Goal: Task Accomplishment & Management: Manage account settings

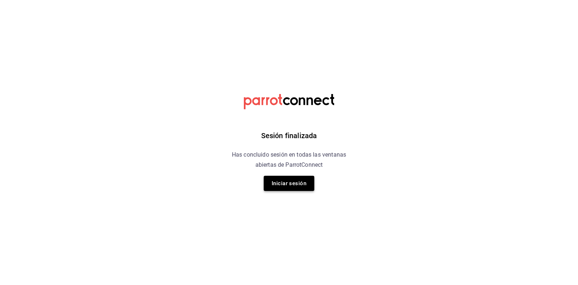
click at [274, 185] on button "Iniciar sesión" at bounding box center [289, 182] width 51 height 15
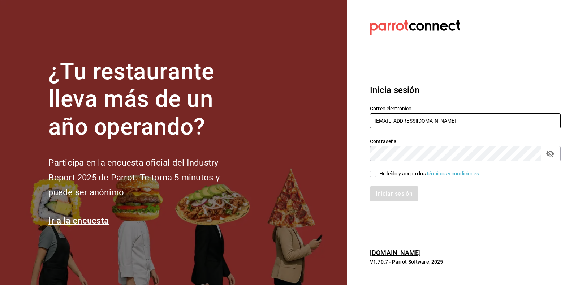
drag, startPoint x: 461, startPoint y: 118, endPoint x: 336, endPoint y: 96, distance: 127.3
click at [336, 96] on div "¿Tu restaurante lleva más de un año operando? Participa en la encuesta oficial …" at bounding box center [289, 142] width 578 height 285
paste input "blue@mty"
type input "[EMAIL_ADDRESS][DOMAIN_NAME]"
click at [386, 170] on div "He leído y acepto los Términos y condiciones." at bounding box center [429, 174] width 101 height 8
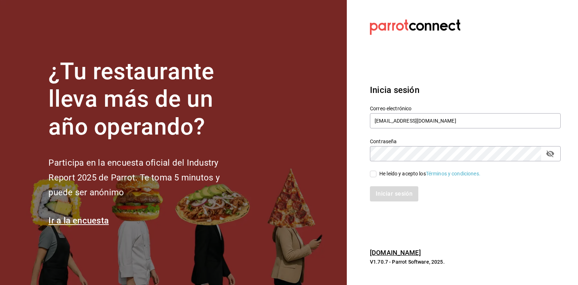
click at [376, 170] on input "He leído y acepto los Términos y condiciones." at bounding box center [373, 173] width 6 height 6
checkbox input "true"
click at [378, 190] on button "Iniciar sesión" at bounding box center [394, 193] width 49 height 15
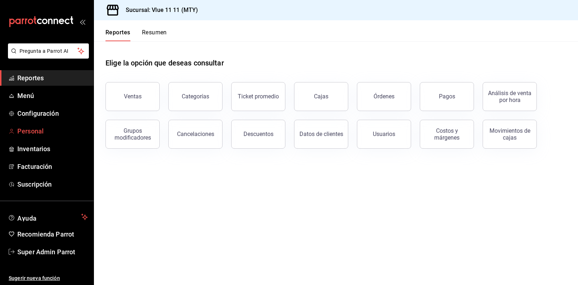
click at [33, 128] on span "Personal" at bounding box center [52, 131] width 70 height 10
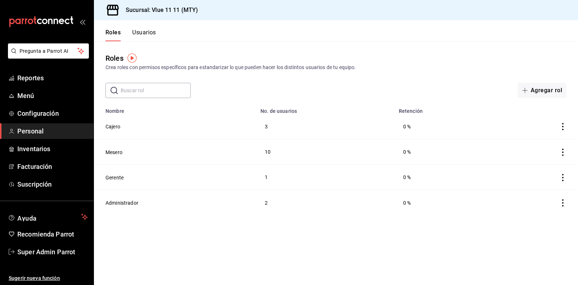
click at [157, 85] on input "text" at bounding box center [156, 90] width 70 height 14
click at [150, 36] on button "Usuarios" at bounding box center [144, 35] width 24 height 12
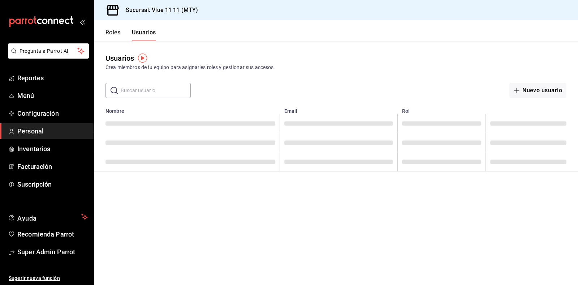
click at [172, 85] on input "text" at bounding box center [156, 90] width 70 height 14
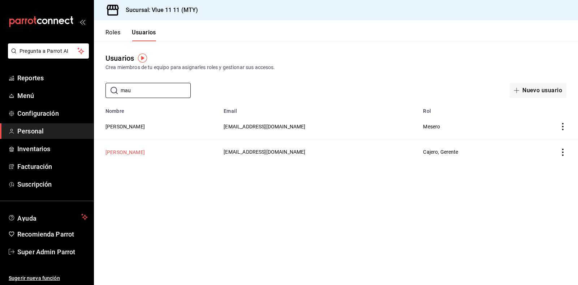
type input "mau"
click at [123, 152] on button "[PERSON_NAME]" at bounding box center [124, 151] width 39 height 7
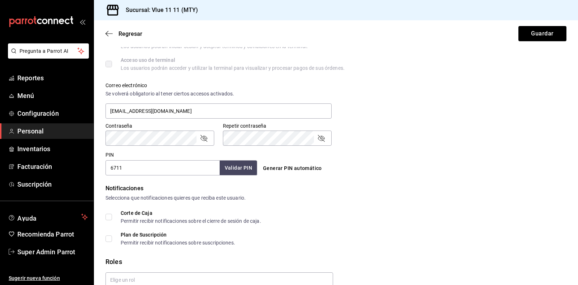
scroll to position [313, 0]
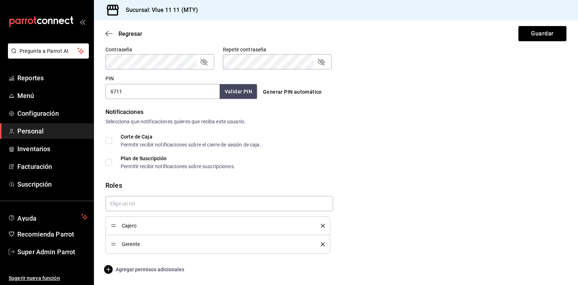
click at [148, 270] on span "Agregar permisos adicionales" at bounding box center [144, 269] width 79 height 9
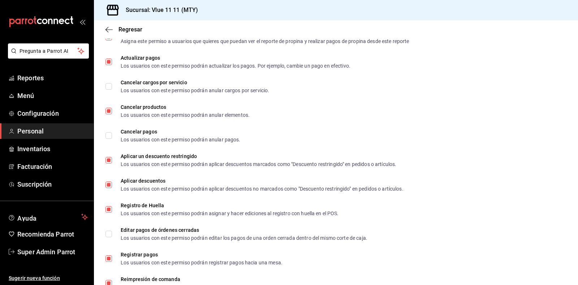
scroll to position [750, 0]
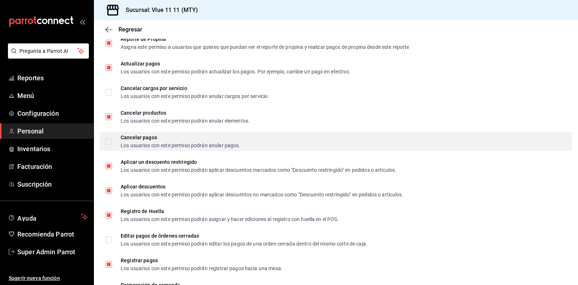
click at [111, 138] on input "Cancelar pagos Los usuarios con este permiso podrán anular pagos." at bounding box center [108, 141] width 6 height 6
checkbox input "true"
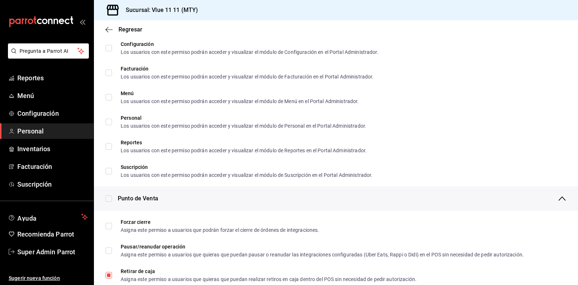
scroll to position [350, 0]
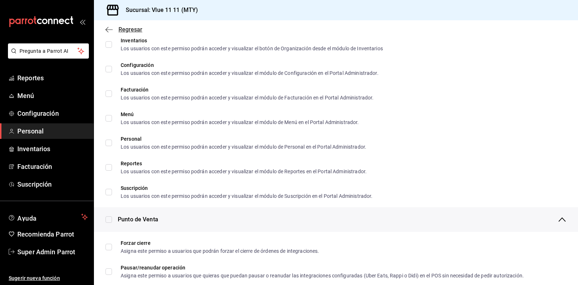
click at [127, 31] on span "Regresar" at bounding box center [130, 29] width 24 height 7
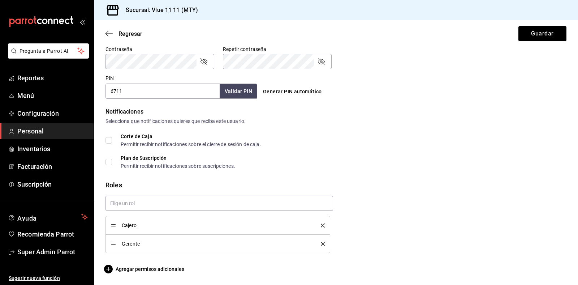
scroll to position [313, 0]
click at [528, 33] on button "Guardar" at bounding box center [542, 33] width 48 height 15
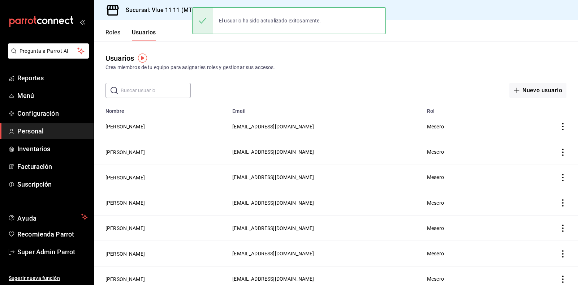
click at [152, 93] on input "text" at bounding box center [156, 90] width 70 height 14
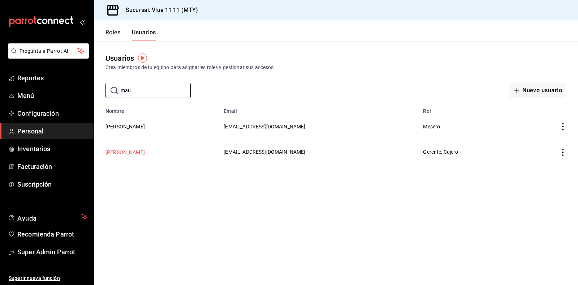
type input "mau"
click at [131, 151] on button "[PERSON_NAME]" at bounding box center [124, 151] width 39 height 7
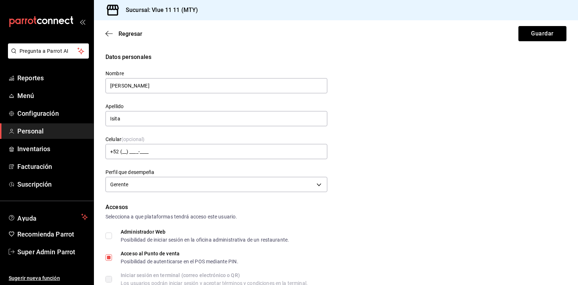
click at [117, 39] on div "Regresar Guardar" at bounding box center [336, 33] width 484 height 27
click at [110, 35] on icon "button" at bounding box center [108, 33] width 7 height 6
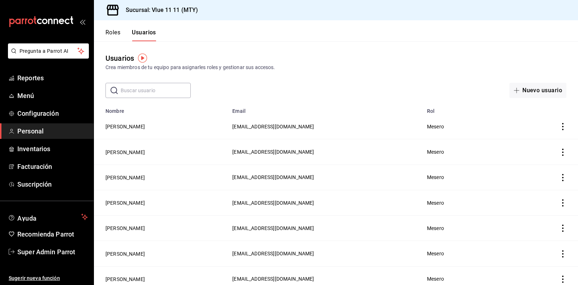
click at [135, 91] on input "text" at bounding box center [156, 90] width 70 height 14
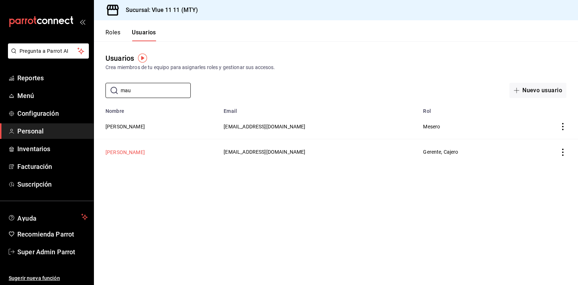
type input "mau"
click at [114, 155] on button "[PERSON_NAME]" at bounding box center [124, 151] width 39 height 7
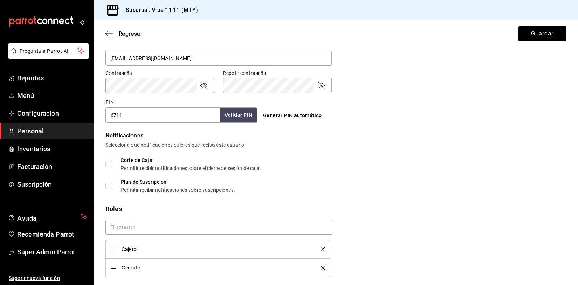
scroll to position [313, 0]
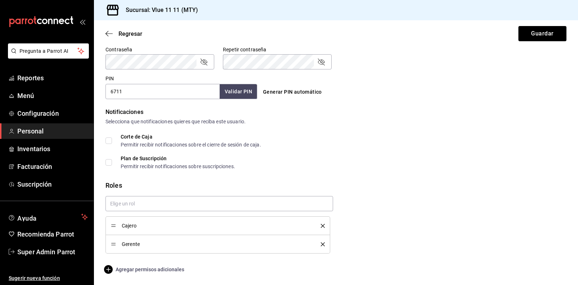
click at [125, 266] on span "Agregar permisos adicionales" at bounding box center [144, 269] width 79 height 9
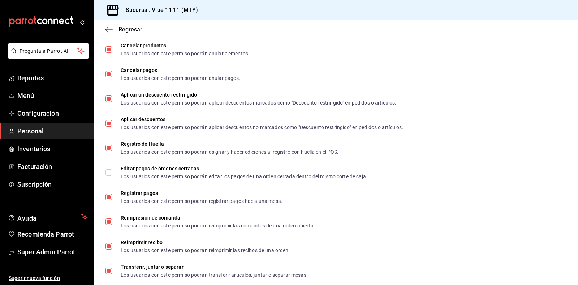
scroll to position [813, 0]
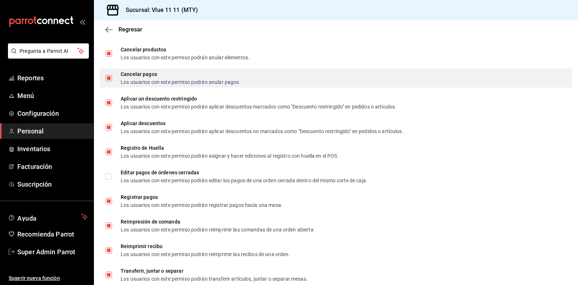
click at [108, 78] on input "Cancelar pagos Los usuarios con este permiso podrán anular pagos." at bounding box center [108, 78] width 6 height 6
checkbox input "false"
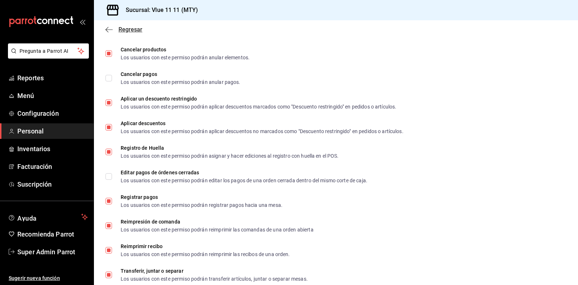
click at [118, 29] on span "Regresar" at bounding box center [130, 29] width 24 height 7
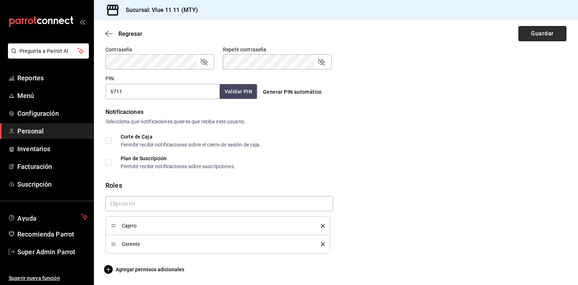
click at [538, 31] on button "Guardar" at bounding box center [542, 33] width 48 height 15
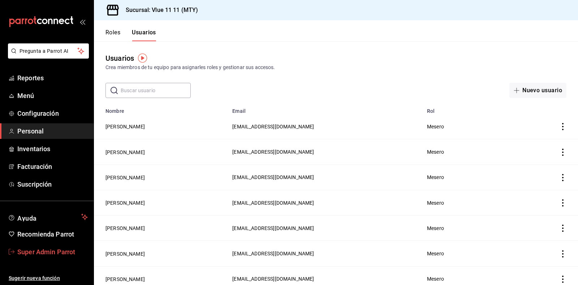
click at [22, 249] on span "Super Admin Parrot" at bounding box center [52, 252] width 70 height 10
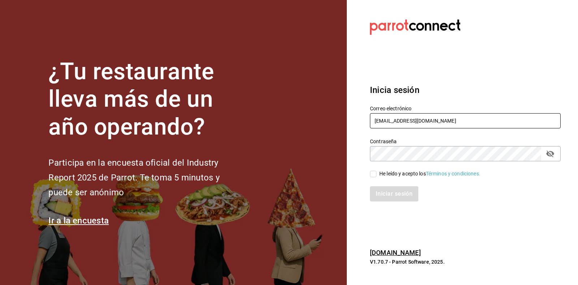
drag, startPoint x: 431, startPoint y: 124, endPoint x: 296, endPoint y: 129, distance: 134.4
click at [296, 129] on div "¿Tu restaurante lleva más de un año operando? Participa en la encuesta oficial …" at bounding box center [289, 142] width 578 height 285
paste input "[PERSON_NAME]@romanorte"
type input "[EMAIL_ADDRESS][DOMAIN_NAME]"
click at [389, 170] on div "He leído y acepto los Términos y condiciones." at bounding box center [429, 174] width 101 height 8
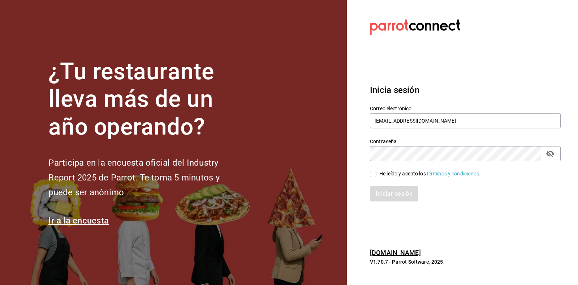
click at [376, 170] on input "He leído y acepto los Términos y condiciones." at bounding box center [373, 173] width 6 height 6
checkbox input "true"
click at [380, 194] on button "Iniciar sesión" at bounding box center [394, 193] width 49 height 15
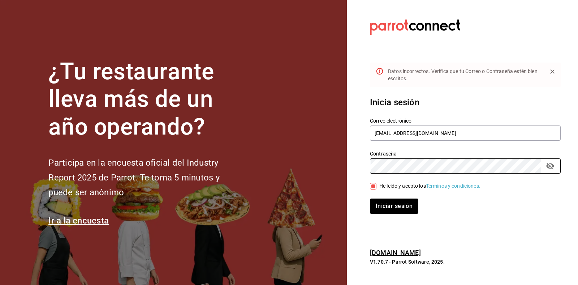
click at [276, 144] on div "¿Tu restaurante lleva más de un año operando? Participa en la encuesta oficial …" at bounding box center [289, 142] width 578 height 285
drag, startPoint x: 411, startPoint y: 208, endPoint x: 395, endPoint y: 203, distance: 16.2
click at [411, 208] on button "Iniciar sesión" at bounding box center [394, 205] width 49 height 15
click at [395, 203] on div "Iniciar sesión" at bounding box center [465, 205] width 191 height 15
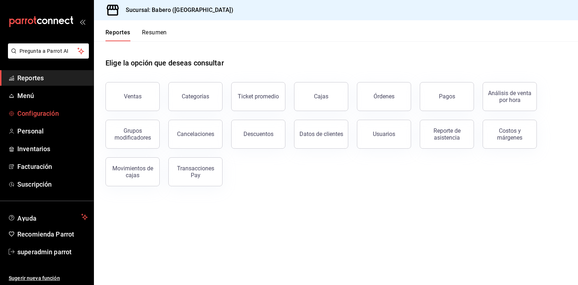
click at [42, 117] on span "Configuración" at bounding box center [52, 113] width 70 height 10
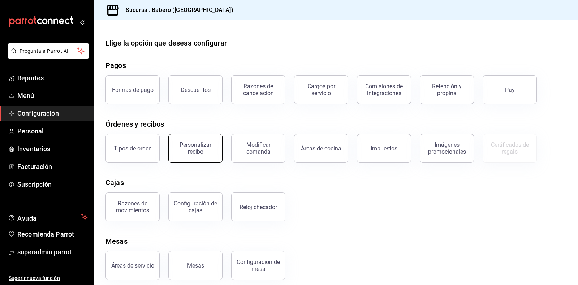
click at [191, 154] on div "Personalizar recibo" at bounding box center [195, 148] width 45 height 14
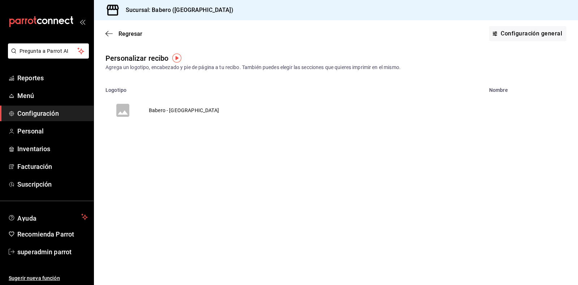
click at [148, 118] on td "Babero - Roma Norte" at bounding box center [183, 110] width 87 height 35
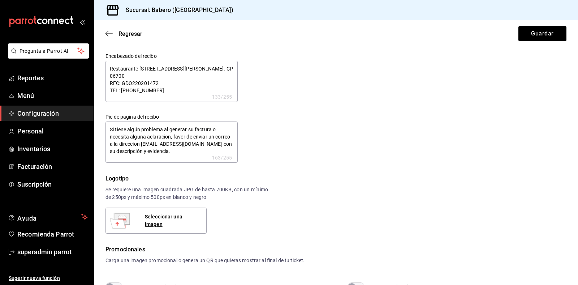
type textarea "x"
click at [122, 34] on span "Regresar" at bounding box center [130, 33] width 24 height 7
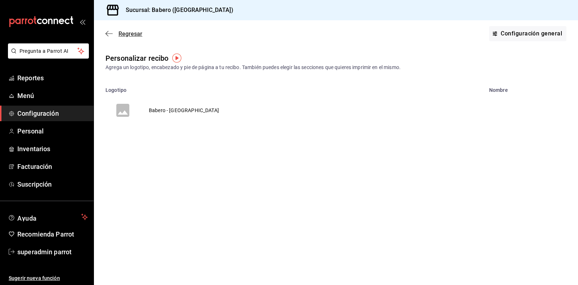
click at [127, 32] on span "Regresar" at bounding box center [130, 33] width 24 height 7
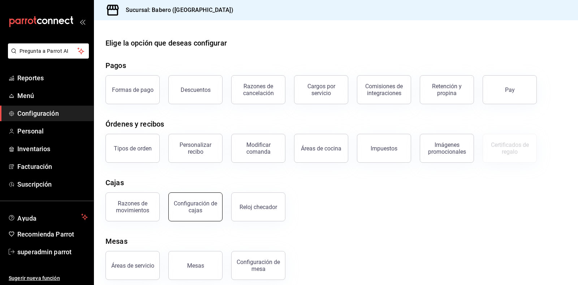
click at [187, 215] on button "Configuración de cajas" at bounding box center [195, 206] width 54 height 29
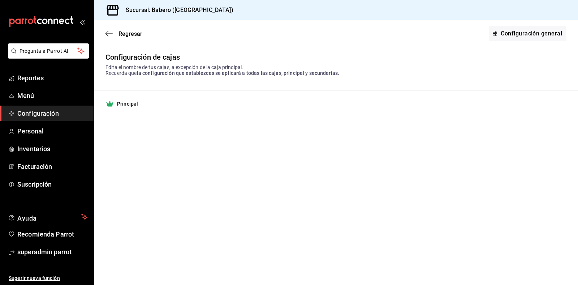
click at [121, 103] on strong "Principal" at bounding box center [127, 103] width 21 height 7
click at [530, 31] on link "Configuración general" at bounding box center [527, 33] width 77 height 15
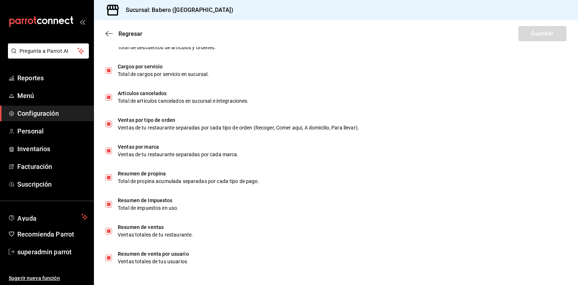
scroll to position [429, 0]
click at [121, 31] on span "Regresar" at bounding box center [130, 33] width 24 height 7
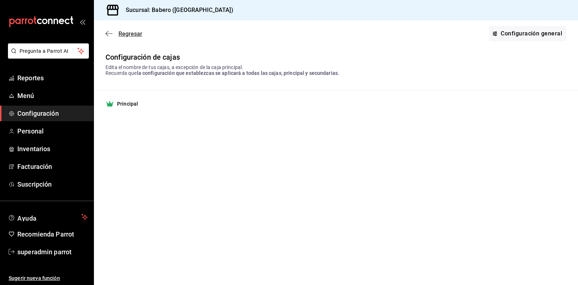
click at [123, 33] on span "Regresar" at bounding box center [130, 33] width 24 height 7
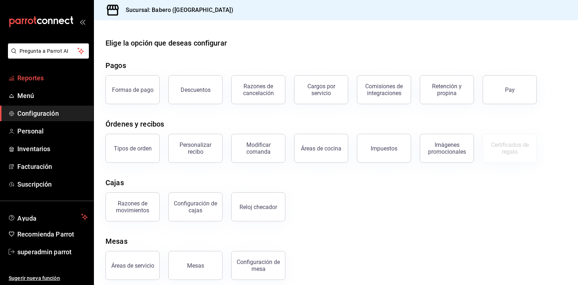
click at [29, 79] on span "Reportes" at bounding box center [52, 78] width 70 height 10
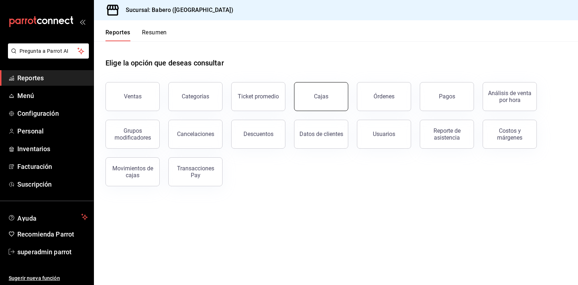
click at [329, 98] on link "Cajas" at bounding box center [321, 96] width 54 height 29
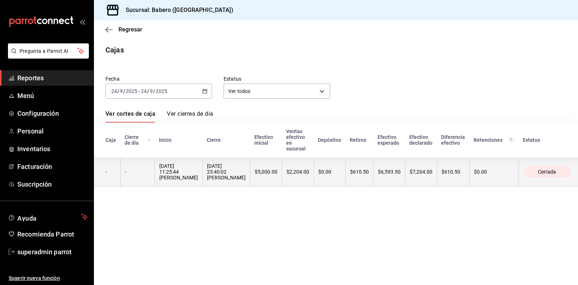
click at [194, 177] on div "24/09/2025 11:25:44 Angelica Guadalupe Flores Antunez" at bounding box center [178, 171] width 39 height 17
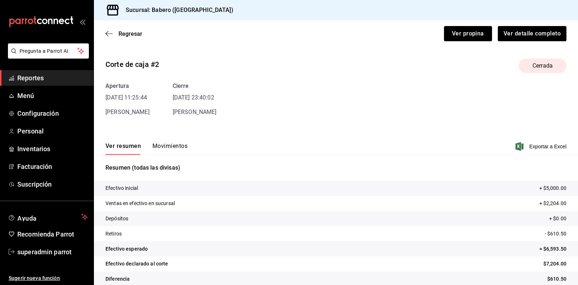
scroll to position [10, 0]
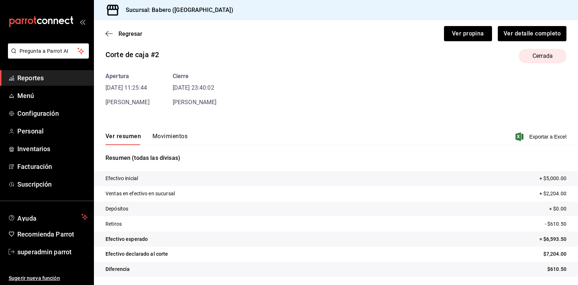
click at [172, 133] on button "Movimientos" at bounding box center [169, 139] width 35 height 12
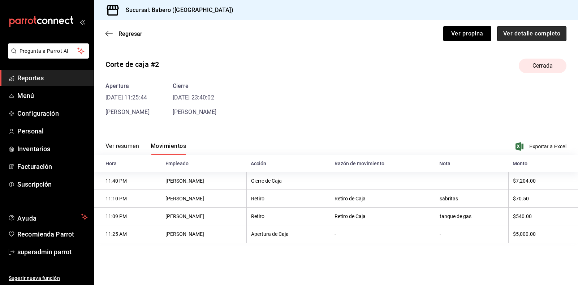
drag, startPoint x: 506, startPoint y: 37, endPoint x: 517, endPoint y: 36, distance: 11.6
click at [517, 36] on button "Ver detalle completo" at bounding box center [531, 33] width 69 height 15
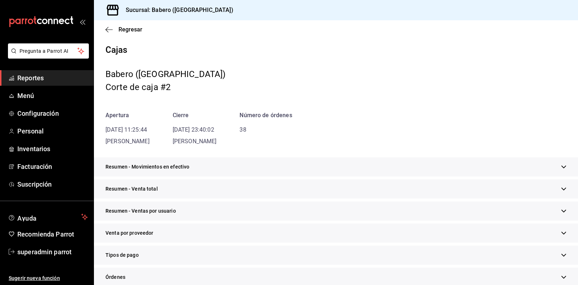
click at [517, 36] on div "Regresar" at bounding box center [336, 29] width 484 height 18
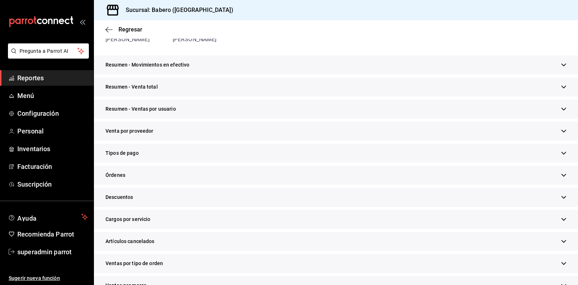
scroll to position [104, 0]
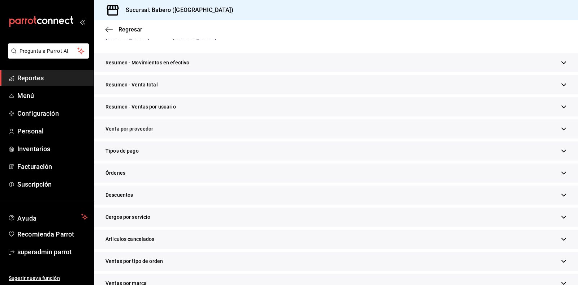
click at [244, 106] on div "Resumen - Ventas por usuario" at bounding box center [336, 106] width 484 height 19
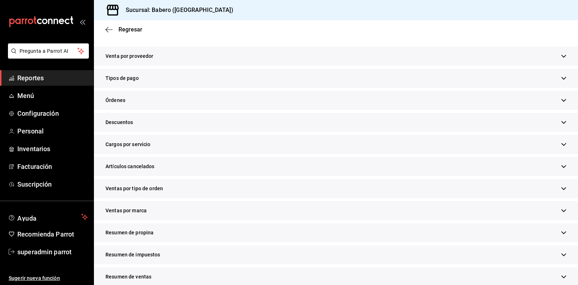
scroll to position [257, 0]
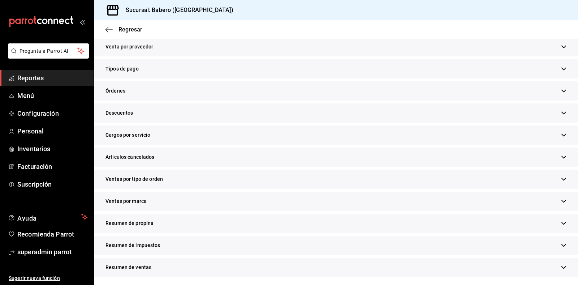
click at [232, 91] on div "Órdenes" at bounding box center [336, 90] width 484 height 19
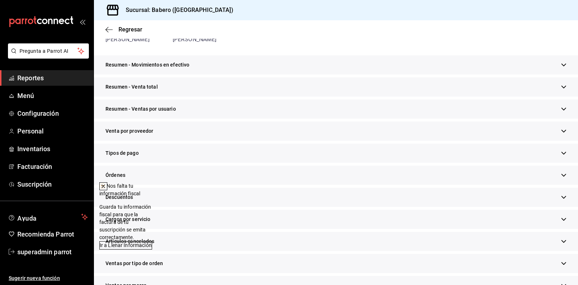
scroll to position [102, 0]
click at [106, 187] on icon at bounding box center [103, 186] width 6 height 6
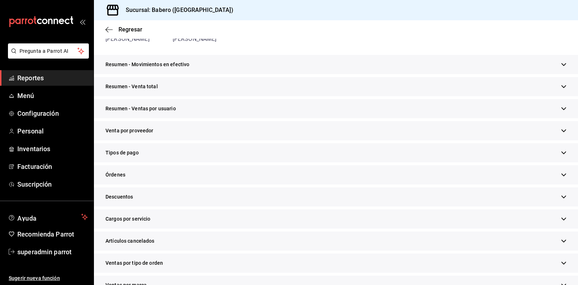
click at [245, 111] on div "Resumen - Ventas por usuario" at bounding box center [336, 108] width 484 height 19
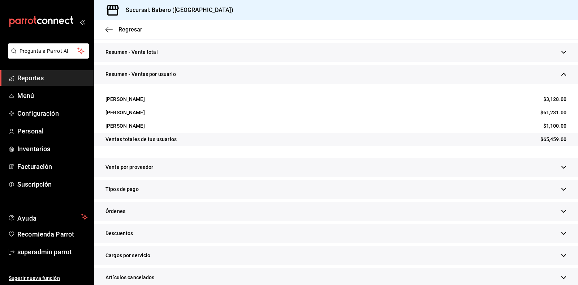
scroll to position [137, 0]
click at [198, 206] on div "Órdenes" at bounding box center [336, 210] width 484 height 19
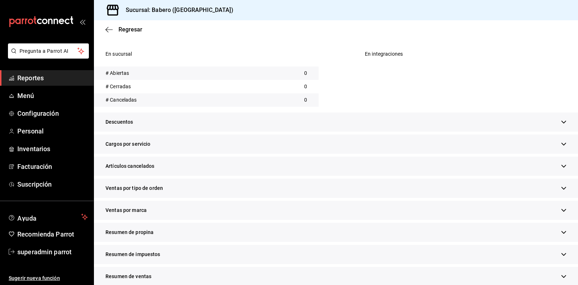
scroll to position [320, 0]
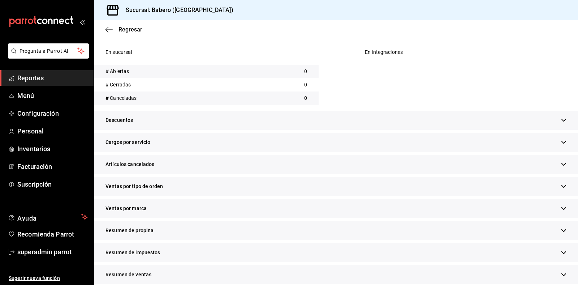
click at [224, 139] on div "Cargos por servicio" at bounding box center [336, 142] width 484 height 19
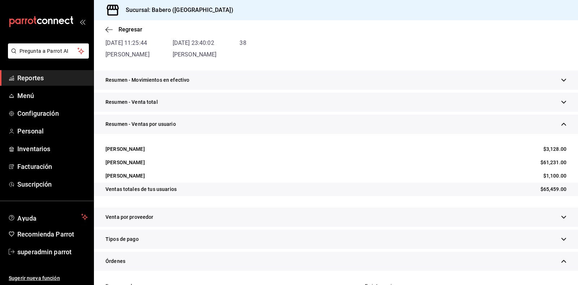
scroll to position [79, 0]
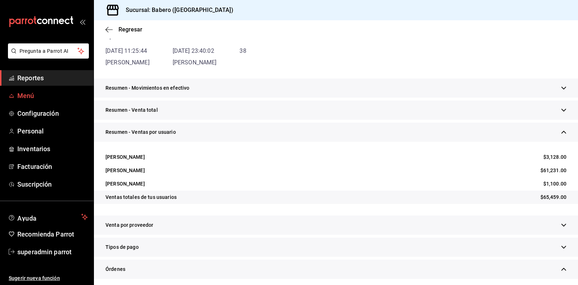
click at [28, 93] on span "Menú" at bounding box center [52, 96] width 70 height 10
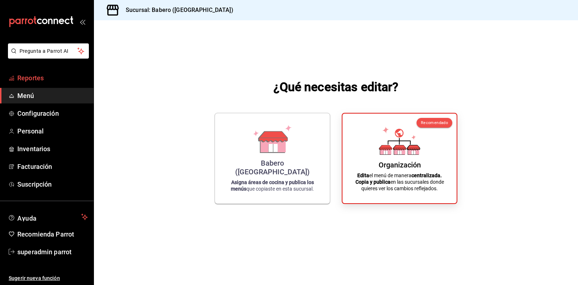
click at [44, 73] on span "Reportes" at bounding box center [52, 78] width 70 height 10
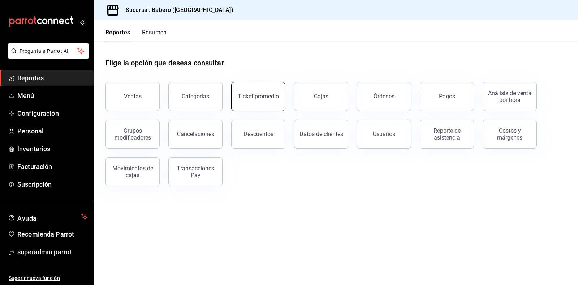
click at [263, 90] on button "Ticket promedio" at bounding box center [258, 96] width 54 height 29
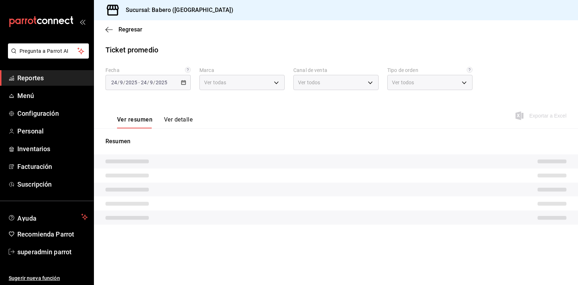
type input "3c8689db-ba21-444b-9092-0c985d975b3f"
type input "PARROT,UBER_EATS,RAPPI,DIDI_FOOD,ONLINE"
type input "688b0434-3801-4377-9681-120eac3df97e,02af625c-3640-4900-b289-322982a35b13,EXTER…"
